Goal: Information Seeking & Learning: Learn about a topic

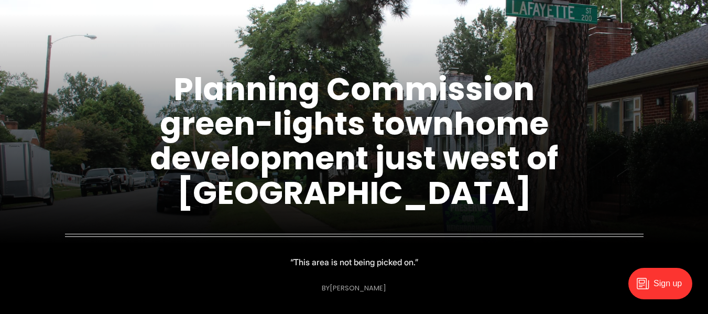
scroll to position [157, 0]
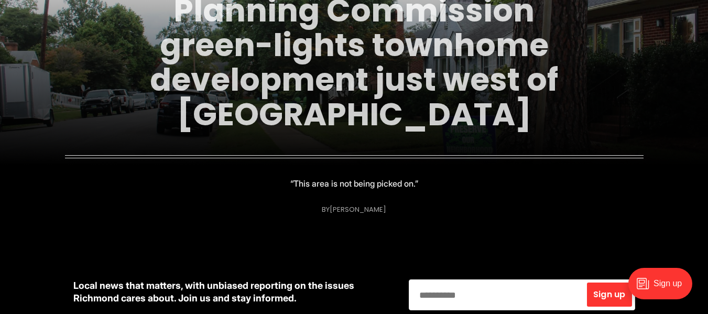
click at [387, 85] on link "Planning Commission green-lights townhome development just west of [GEOGRAPHIC_…" at bounding box center [354, 62] width 408 height 148
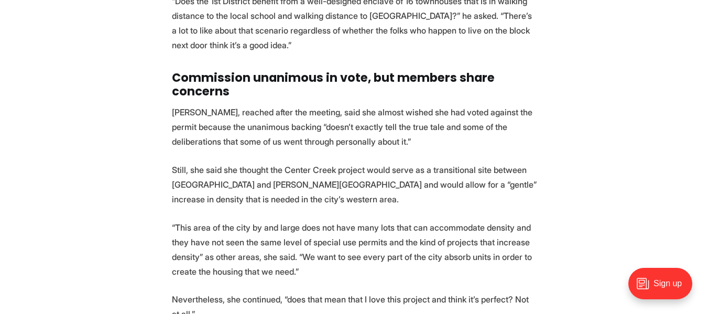
scroll to position [3563, 0]
